Goal: Task Accomplishment & Management: Complete application form

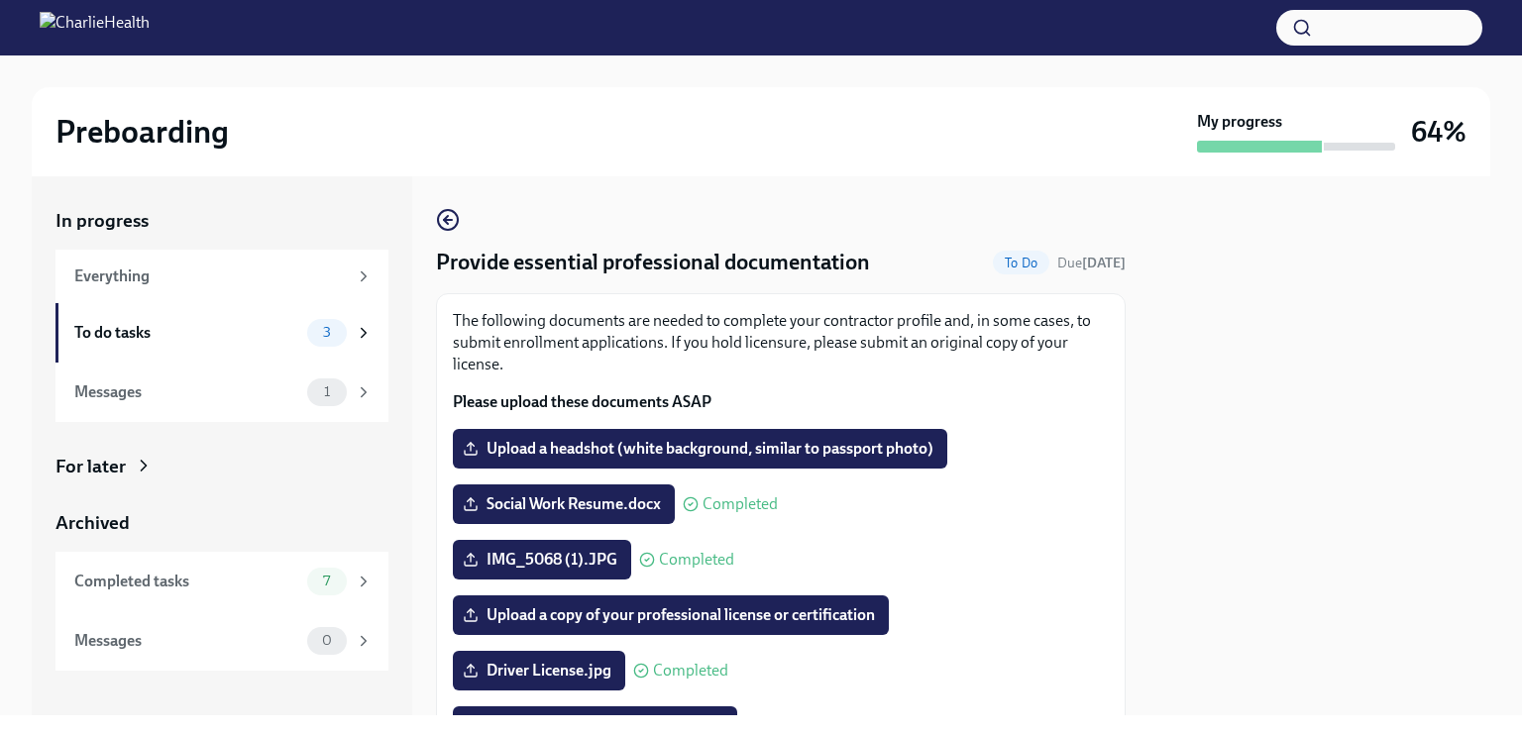
scroll to position [241, 0]
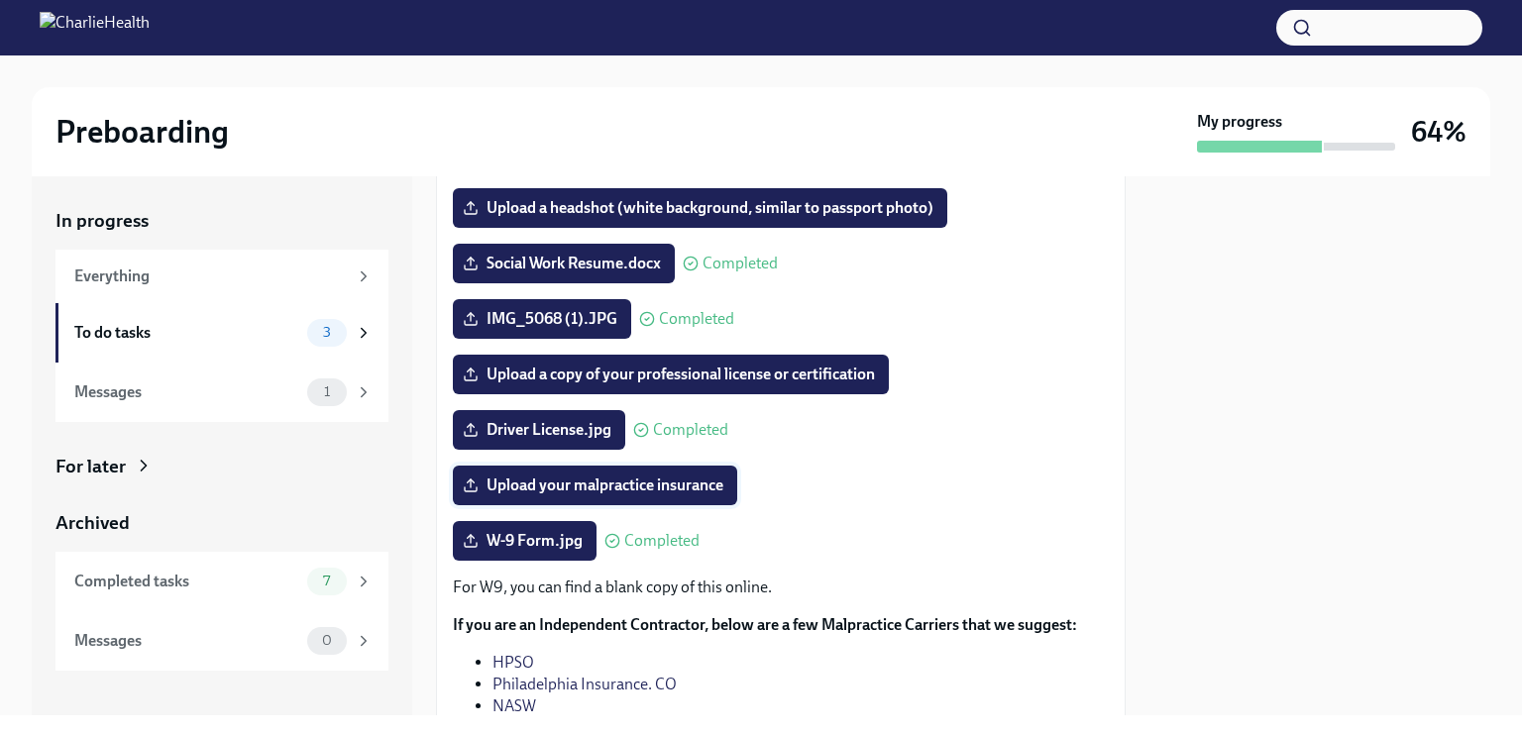
click at [613, 487] on span "Upload your malpractice insurance" at bounding box center [595, 486] width 257 height 20
click at [0, 0] on input "Upload your malpractice insurance" at bounding box center [0, 0] width 0 height 0
click at [278, 580] on div "Completed tasks" at bounding box center [186, 582] width 225 height 22
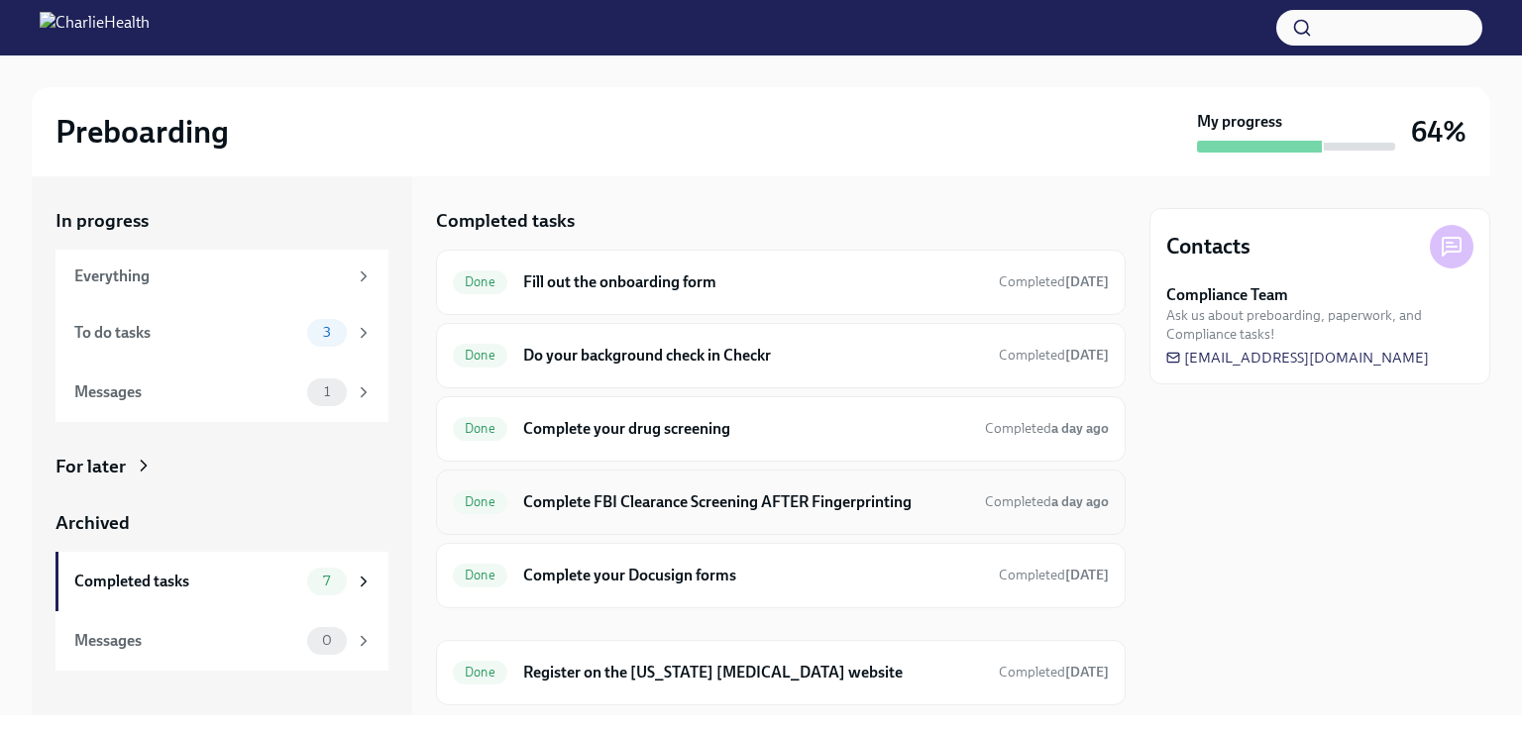
scroll to position [147, 0]
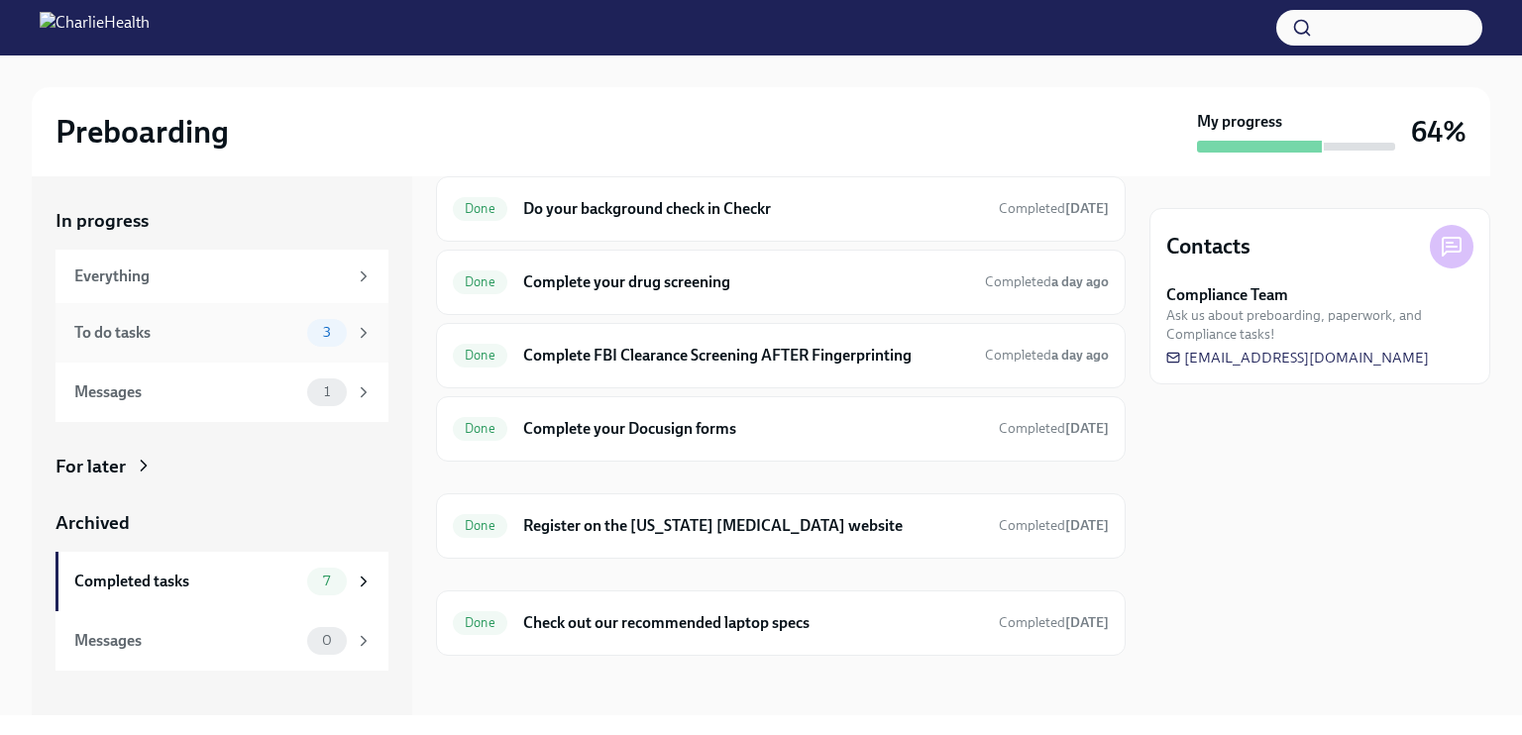
click at [272, 322] on div "To do tasks" at bounding box center [186, 333] width 225 height 22
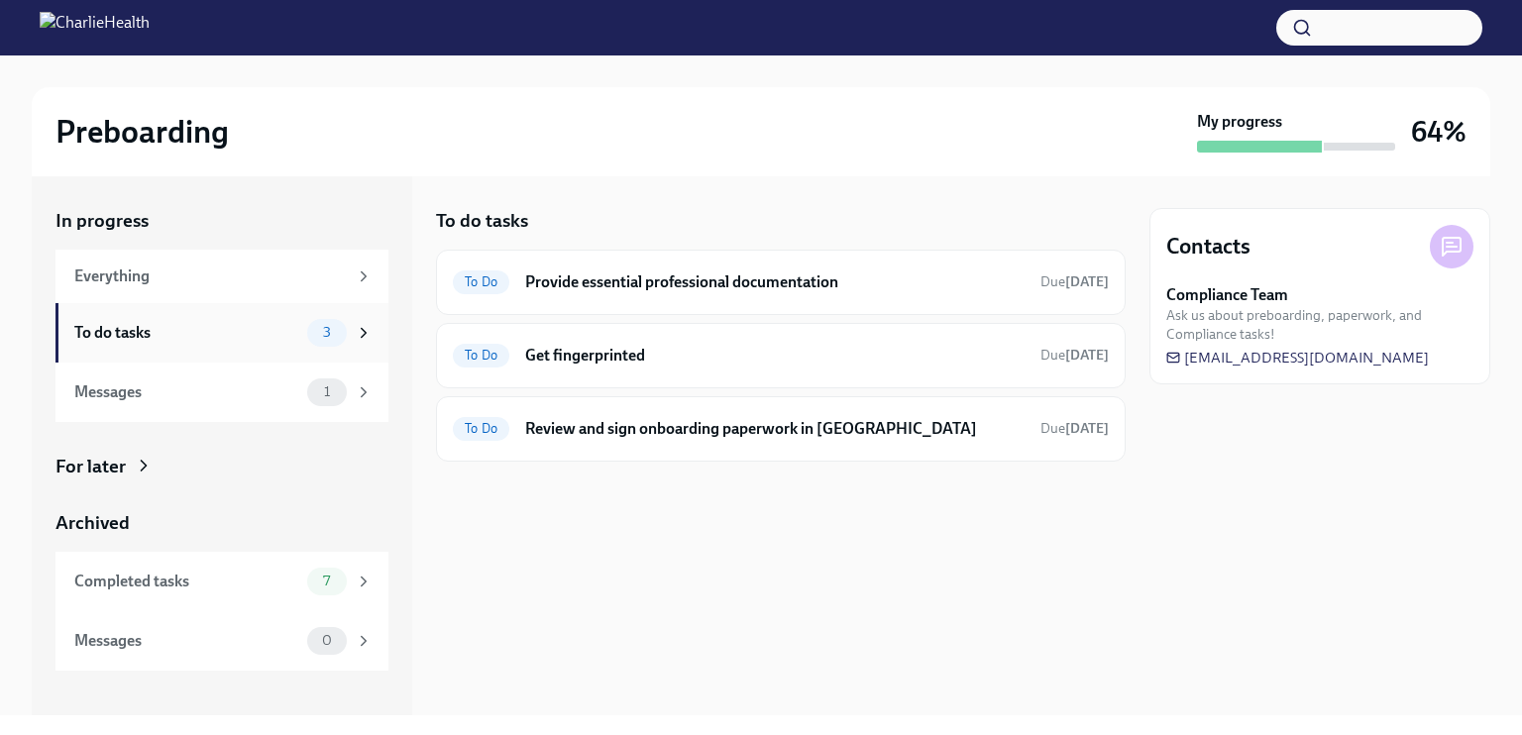
click at [206, 331] on div "To do tasks" at bounding box center [186, 333] width 225 height 22
click at [368, 324] on icon at bounding box center [364, 333] width 18 height 18
click at [631, 272] on h6 "Provide essential professional documentation" at bounding box center [775, 283] width 500 height 22
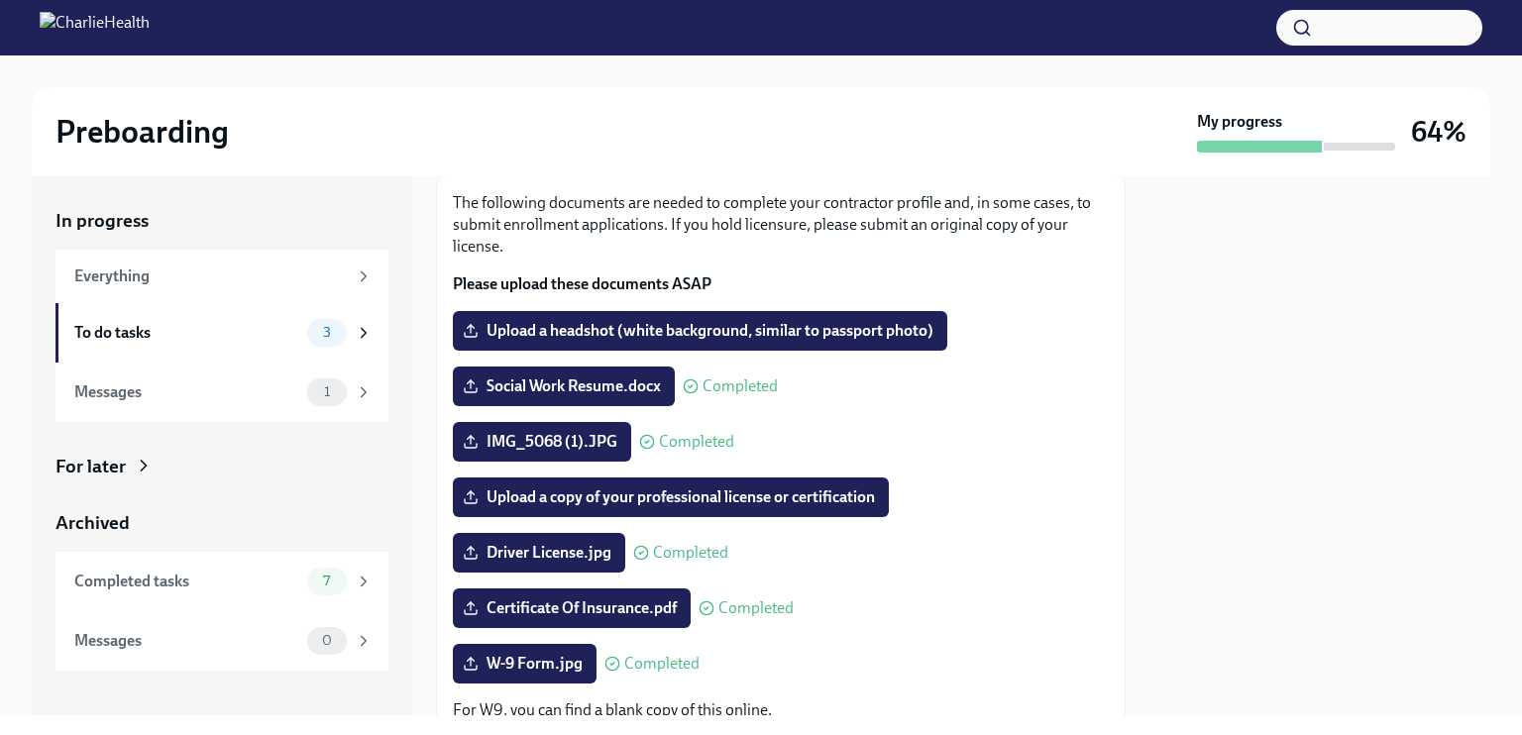
scroll to position [107, 0]
